Goal: Download file/media: Download file/media

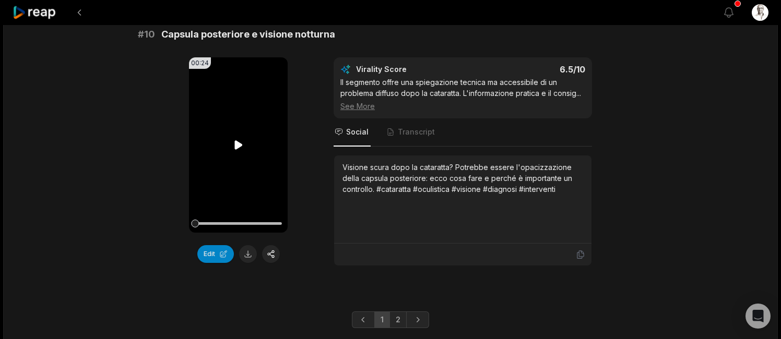
scroll to position [2823, 0]
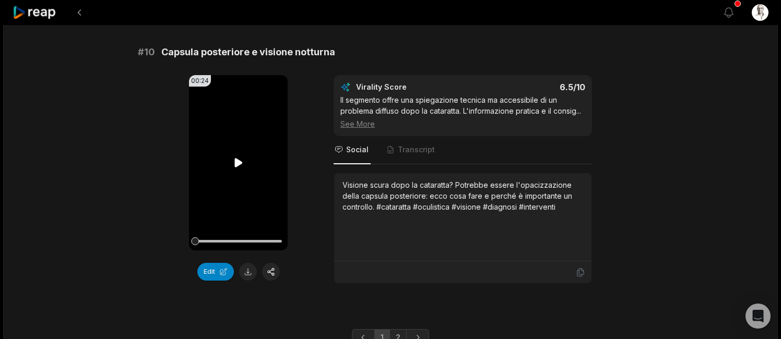
click at [237, 158] on icon at bounding box center [238, 162] width 8 height 9
click at [246, 265] on button at bounding box center [248, 272] width 18 height 18
click at [397, 330] on link "2" at bounding box center [398, 338] width 17 height 17
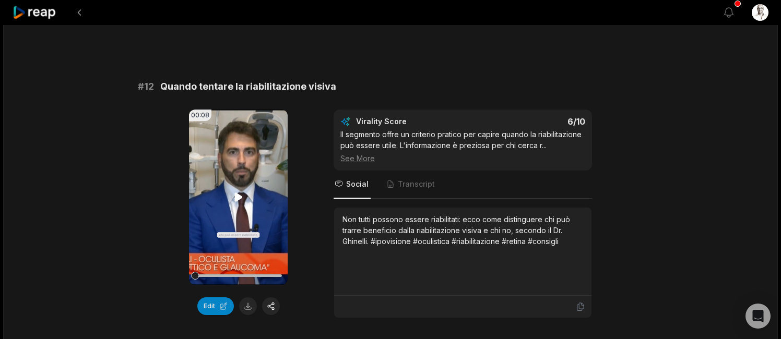
scroll to position [368, 0]
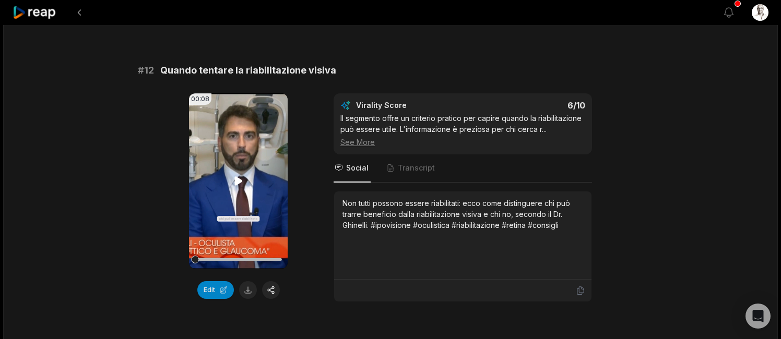
click at [239, 179] on icon at bounding box center [238, 181] width 8 height 9
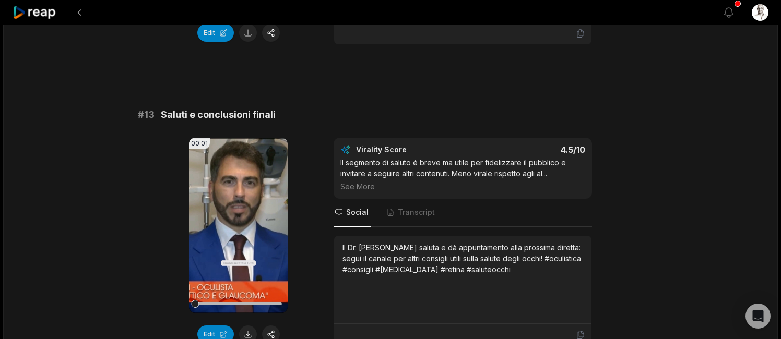
scroll to position [674, 0]
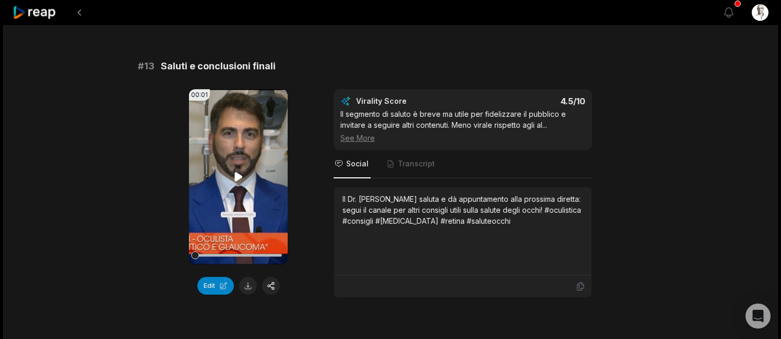
click at [240, 179] on icon at bounding box center [238, 176] width 8 height 9
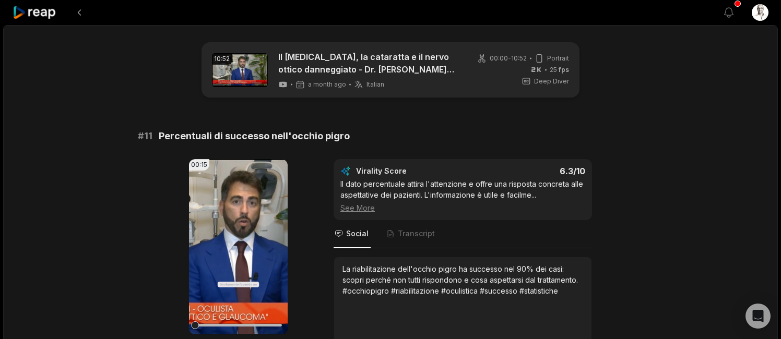
scroll to position [0, 0]
click at [81, 13] on button at bounding box center [79, 12] width 19 height 19
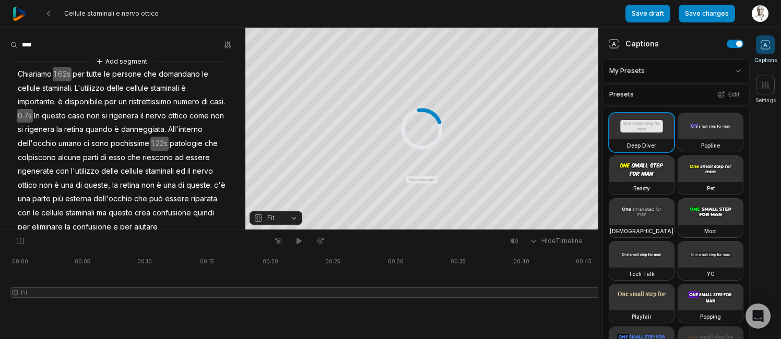
click at [19, 14] on img at bounding box center [20, 14] width 14 height 14
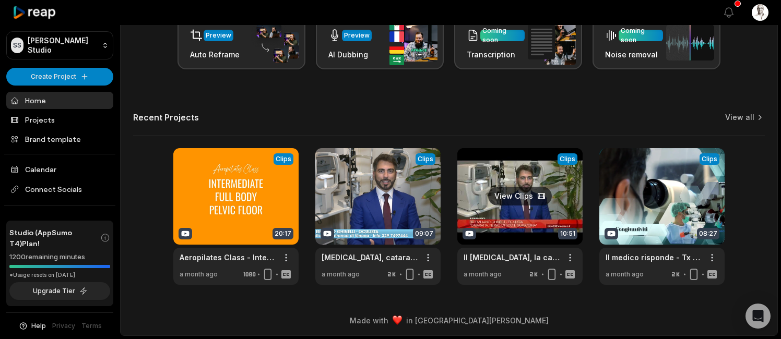
scroll to position [182, 0]
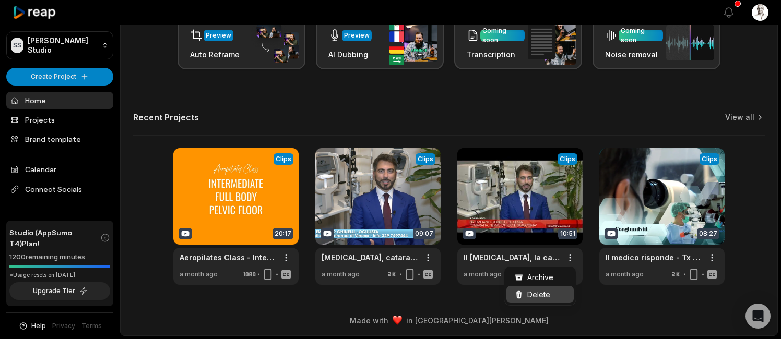
click at [551, 293] on div "Delete" at bounding box center [540, 294] width 67 height 17
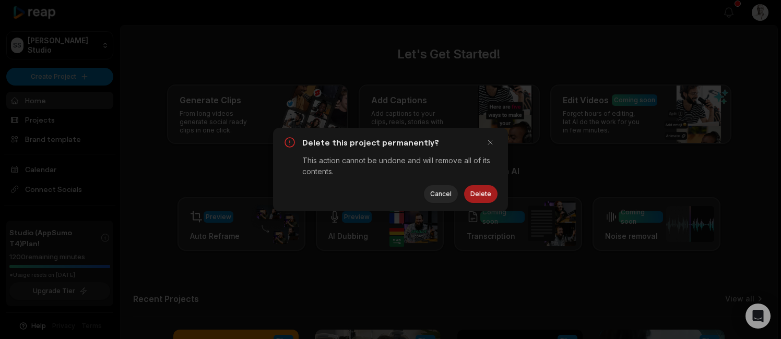
click at [475, 196] on button "Delete" at bounding box center [480, 194] width 33 height 18
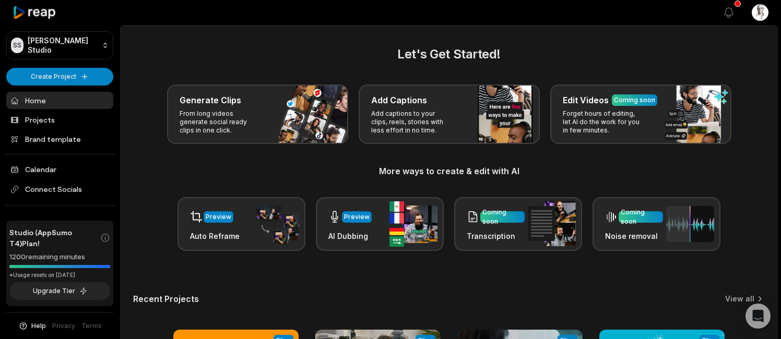
scroll to position [182, 0]
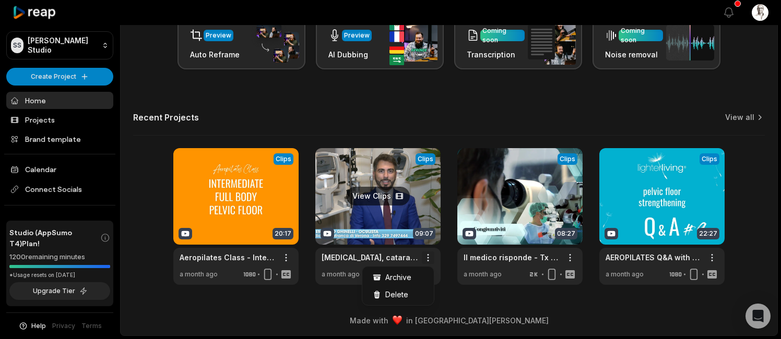
click at [408, 292] on div "Delete" at bounding box center [398, 294] width 67 height 17
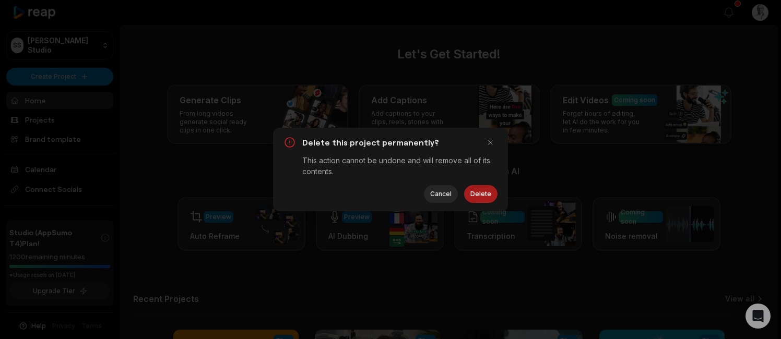
click at [484, 188] on button "Delete" at bounding box center [480, 194] width 33 height 18
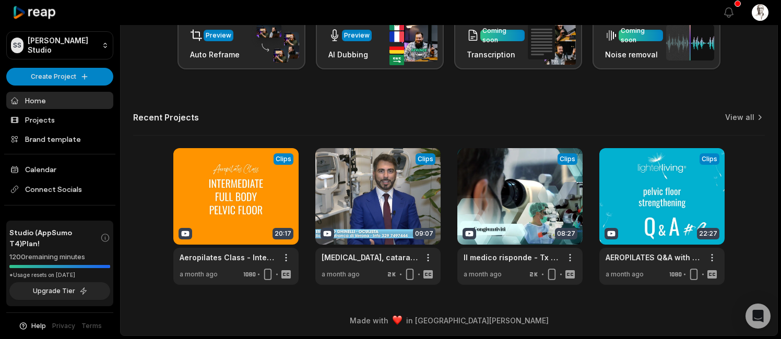
scroll to position [182, 0]
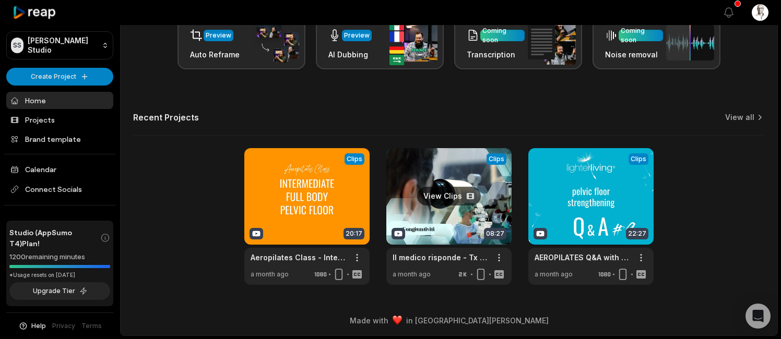
click at [459, 215] on link at bounding box center [448, 216] width 125 height 137
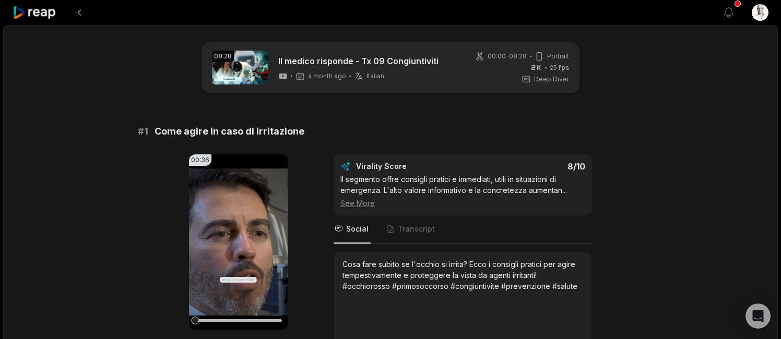
scroll to position [60, 0]
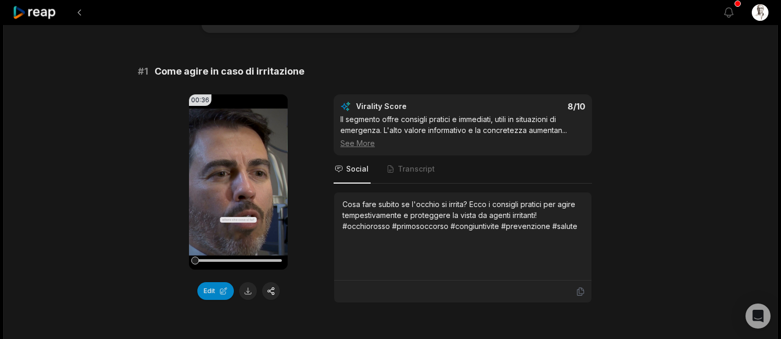
click at [369, 213] on div "Cosa fare subito se l'occhio si irrita? Ecco i consigli pratici per agire tempe…" at bounding box center [463, 215] width 241 height 33
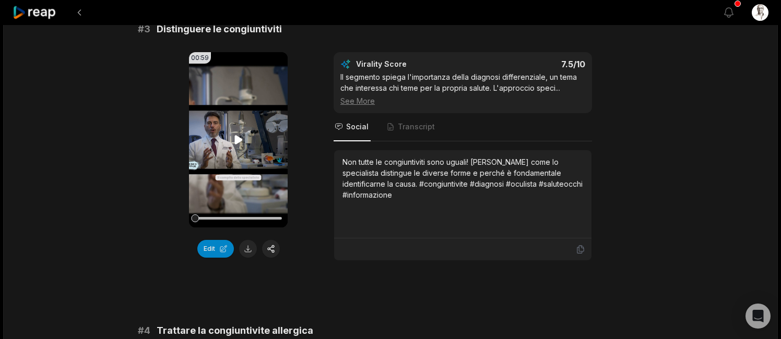
scroll to position [710, 0]
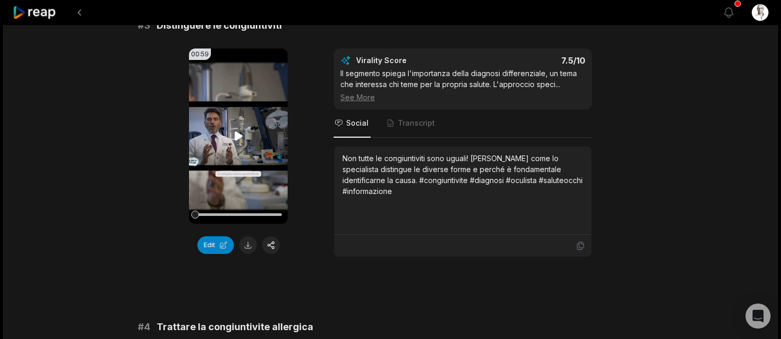
click at [237, 136] on icon at bounding box center [238, 136] width 8 height 9
click at [243, 249] on button at bounding box center [248, 246] width 18 height 18
click at [410, 186] on div "Non tutte le congiuntiviti sono uguali! Scopri come lo specialista distingue le…" at bounding box center [463, 175] width 241 height 44
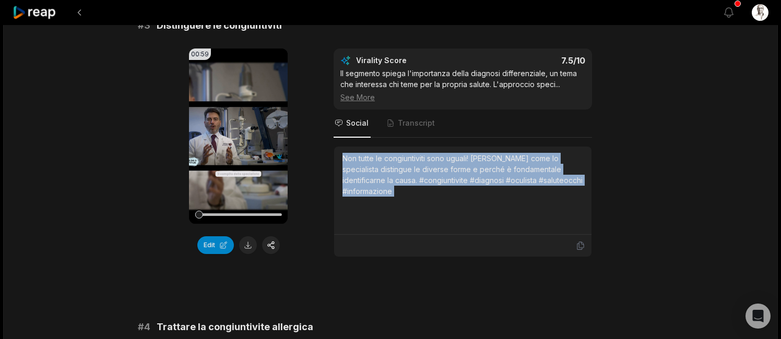
click at [410, 186] on div "Non tutte le congiuntiviti sono uguali! Scopri come lo specialista distingue le…" at bounding box center [463, 175] width 241 height 44
drag, startPoint x: 404, startPoint y: 193, endPoint x: 344, endPoint y: 160, distance: 68.2
click at [344, 160] on div "Non tutte le congiuntiviti sono uguali! Scopri come lo specialista distingue le…" at bounding box center [463, 175] width 241 height 44
copy div "Non tutte le congiuntiviti sono uguali! Scopri come lo specialista distingue le…"
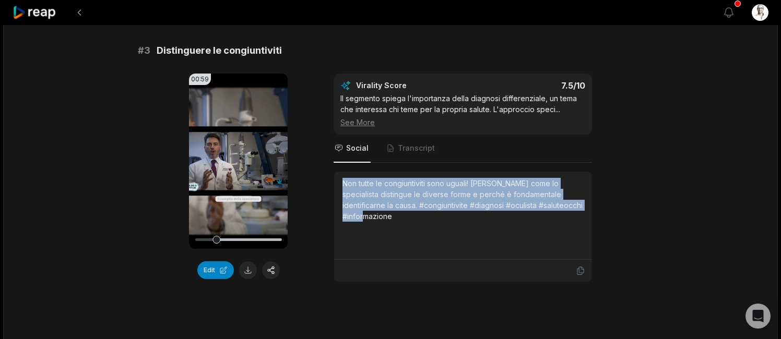
scroll to position [671, 0]
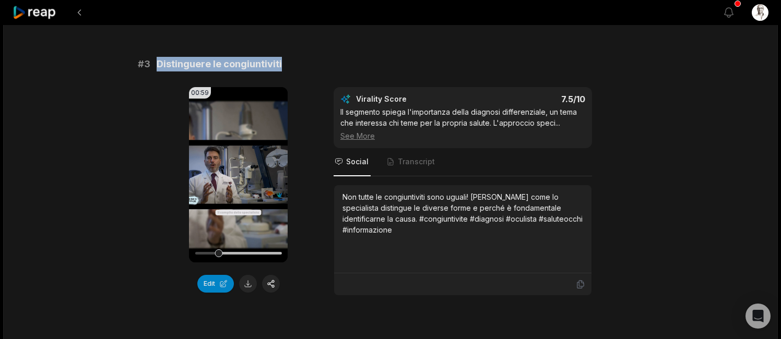
drag, startPoint x: 289, startPoint y: 64, endPoint x: 157, endPoint y: 60, distance: 131.7
click at [157, 60] on div "# 3 Distinguere le congiuntiviti" at bounding box center [391, 64] width 506 height 15
copy span "Distinguere le congiuntiviti"
